Goal: Information Seeking & Learning: Find specific fact

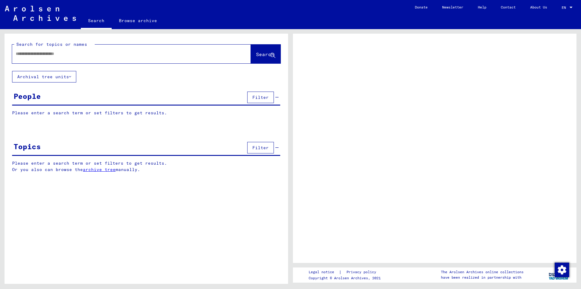
click at [49, 54] on input "text" at bounding box center [126, 54] width 221 height 6
type input "**********"
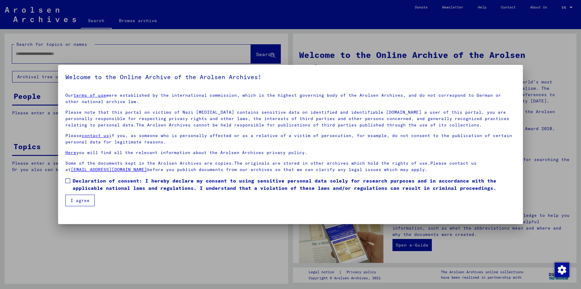
click at [70, 181] on span at bounding box center [67, 180] width 5 height 5
click at [78, 199] on button "I agree" at bounding box center [79, 200] width 29 height 12
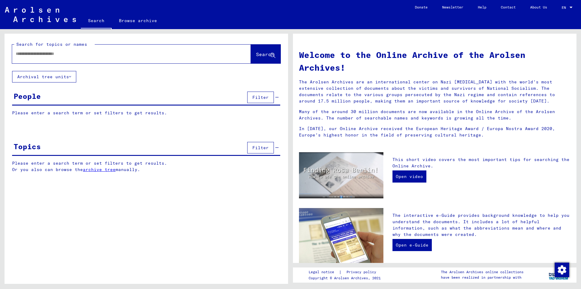
click at [43, 53] on input "text" at bounding box center [124, 54] width 217 height 6
type input "**********"
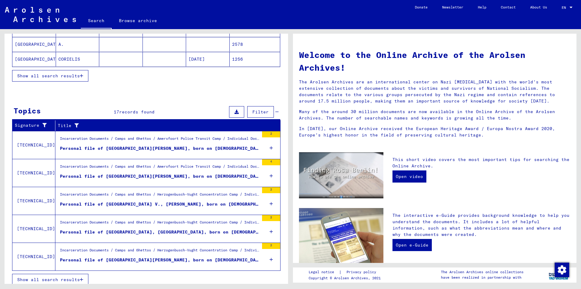
scroll to position [135, 0]
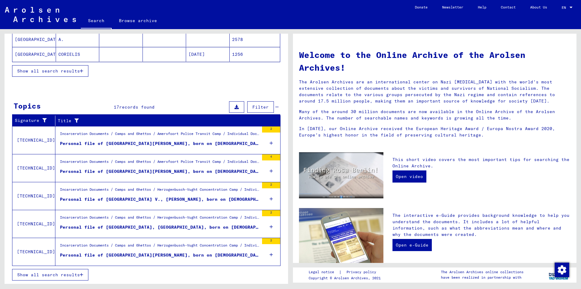
click at [61, 273] on span "Show all search results" at bounding box center [48, 274] width 63 height 5
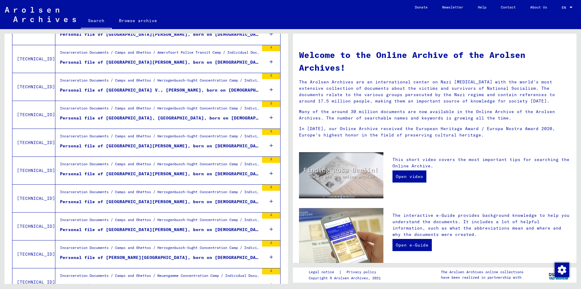
scroll to position [0, 0]
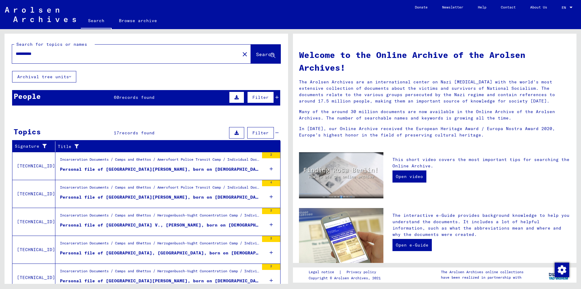
click at [148, 97] on span "records found" at bounding box center [136, 96] width 35 height 5
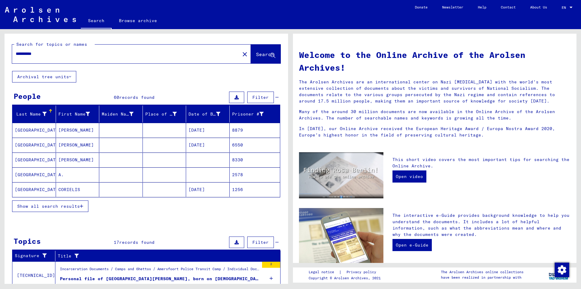
click at [38, 205] on span "Show all search results" at bounding box center [48, 205] width 63 height 5
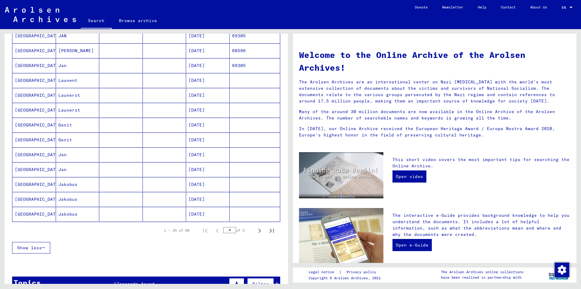
scroll to position [273, 0]
click at [259, 232] on icon "Next page" at bounding box center [260, 230] width 3 height 4
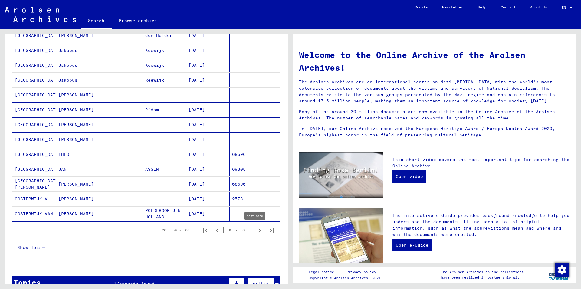
click at [256, 230] on icon "Next page" at bounding box center [260, 230] width 8 height 8
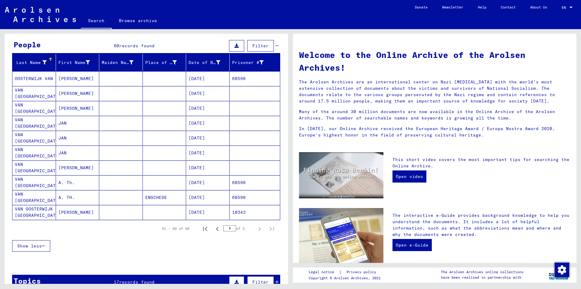
scroll to position [61, 0]
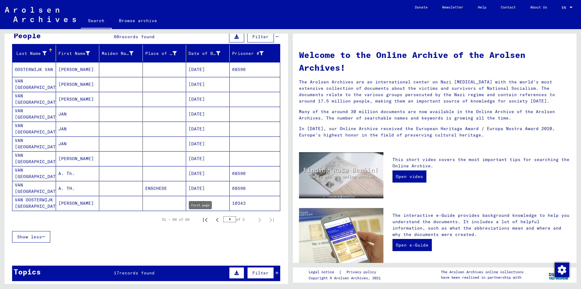
click at [201, 219] on icon "First page" at bounding box center [205, 219] width 8 height 8
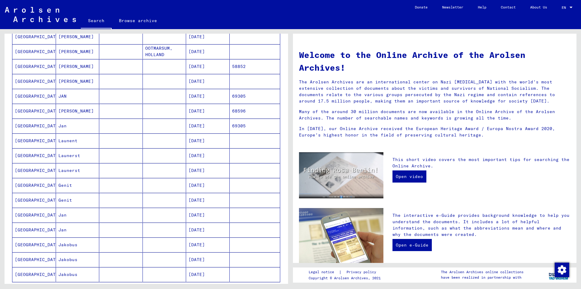
scroll to position [242, 0]
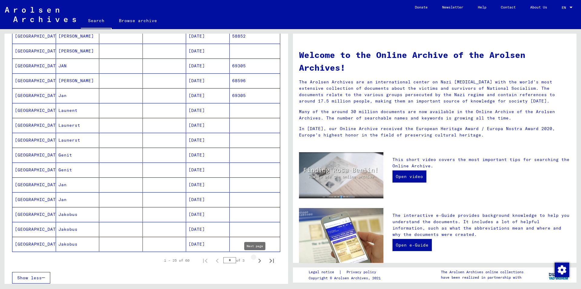
click at [256, 260] on icon "Next page" at bounding box center [260, 260] width 8 height 8
type input "*"
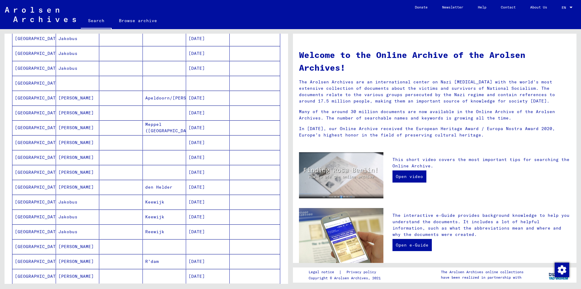
scroll to position [0, 0]
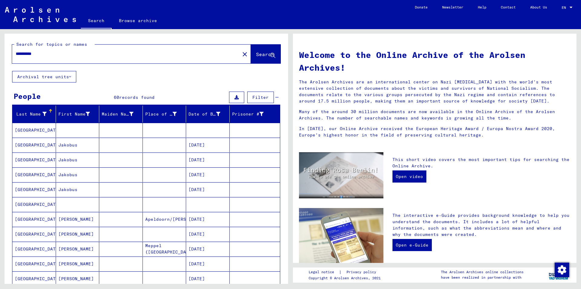
drag, startPoint x: 41, startPoint y: 54, endPoint x: 0, endPoint y: 58, distance: 41.4
click at [0, 58] on div "**********" at bounding box center [145, 156] width 291 height 254
type input "*******"
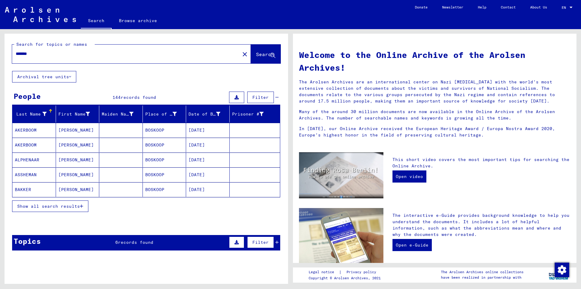
click at [59, 204] on span "Show all search results" at bounding box center [48, 205] width 63 height 5
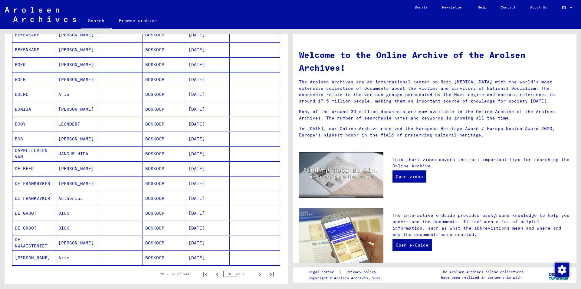
scroll to position [242, 0]
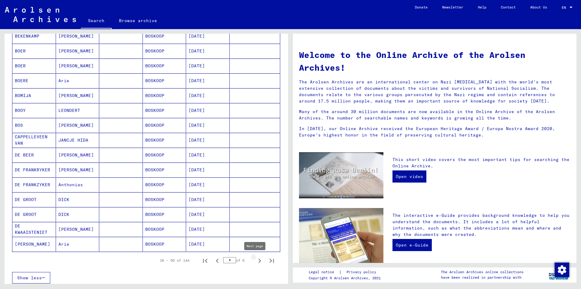
click at [256, 260] on icon "Next page" at bounding box center [260, 260] width 8 height 8
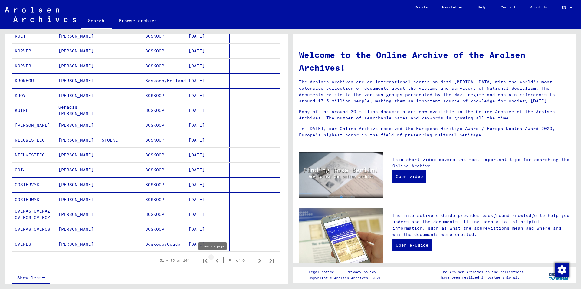
click at [213, 260] on icon "Previous page" at bounding box center [217, 260] width 8 height 8
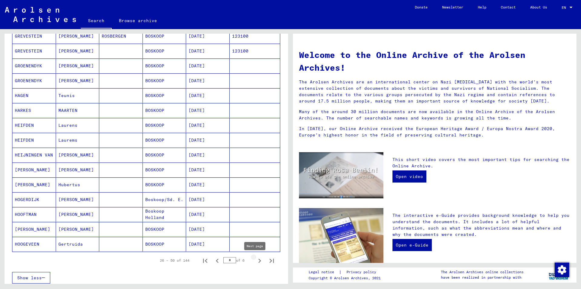
click at [259, 261] on icon "Next page" at bounding box center [260, 260] width 3 height 4
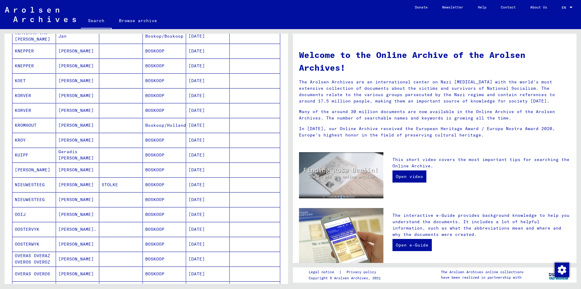
scroll to position [212, 0]
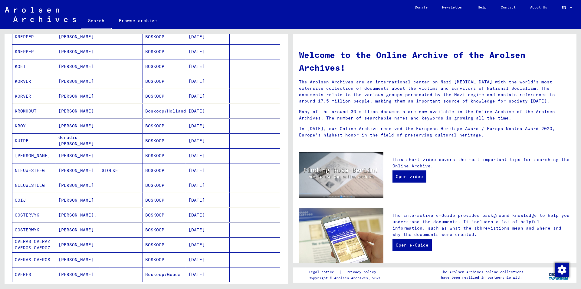
click at [81, 215] on mat-cell "[PERSON_NAME]." at bounding box center [78, 214] width 44 height 15
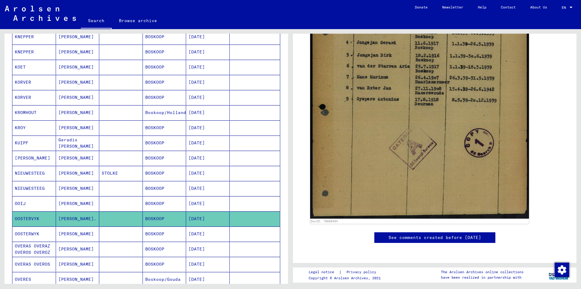
scroll to position [91, 0]
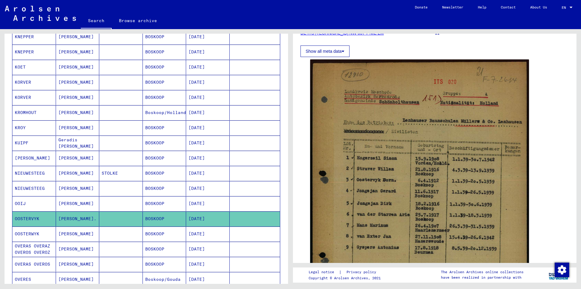
click at [67, 236] on mat-cell "[PERSON_NAME]" at bounding box center [78, 233] width 44 height 15
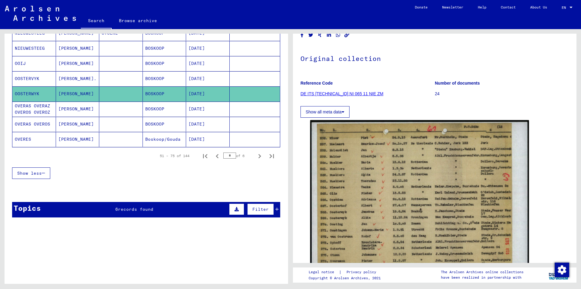
scroll to position [366, 0]
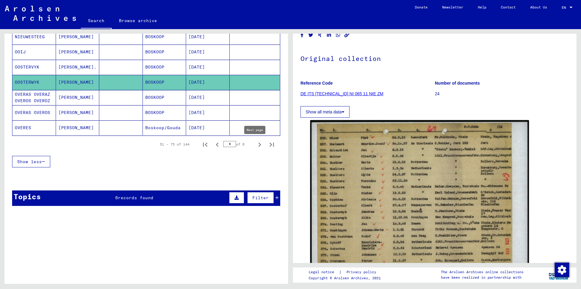
click at [259, 143] on icon "Next page" at bounding box center [260, 144] width 3 height 4
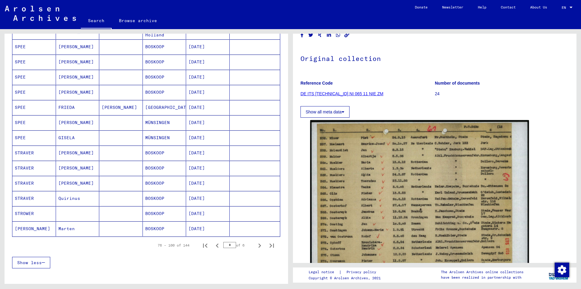
scroll to position [275, 0]
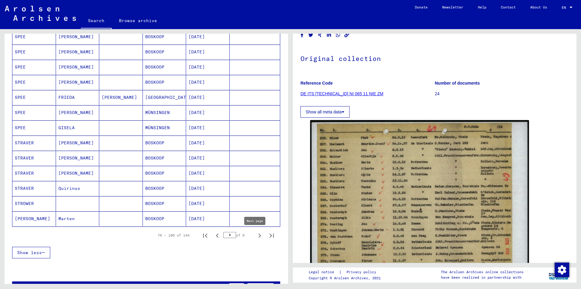
click at [256, 235] on icon "Next page" at bounding box center [260, 235] width 8 height 8
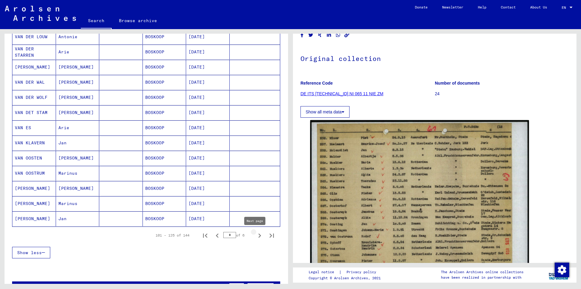
click at [259, 234] on icon "Next page" at bounding box center [260, 235] width 3 height 4
type input "*"
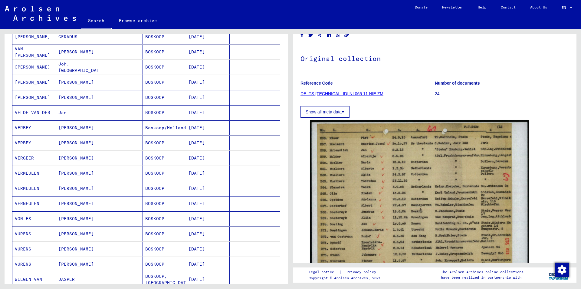
scroll to position [63, 0]
